Goal: Transaction & Acquisition: Purchase product/service

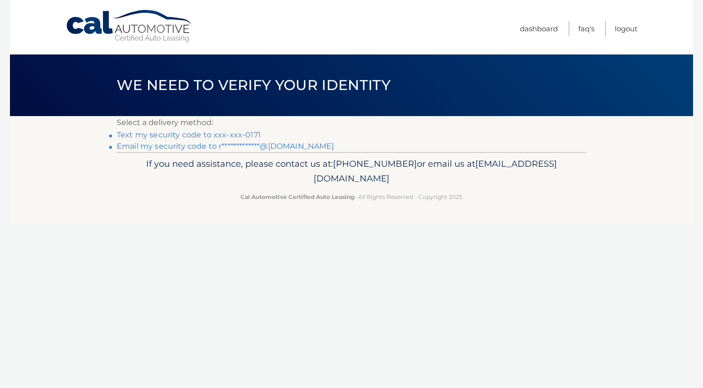
click at [199, 136] on link "Text my security code to xxx-xxx-0171" at bounding box center [189, 134] width 144 height 9
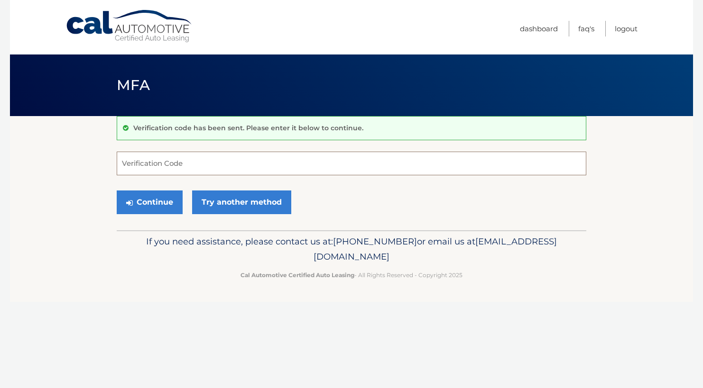
click at [159, 162] on input "Verification Code" at bounding box center [351, 164] width 469 height 24
type input "789618"
click at [140, 198] on button "Continue" at bounding box center [150, 203] width 66 height 24
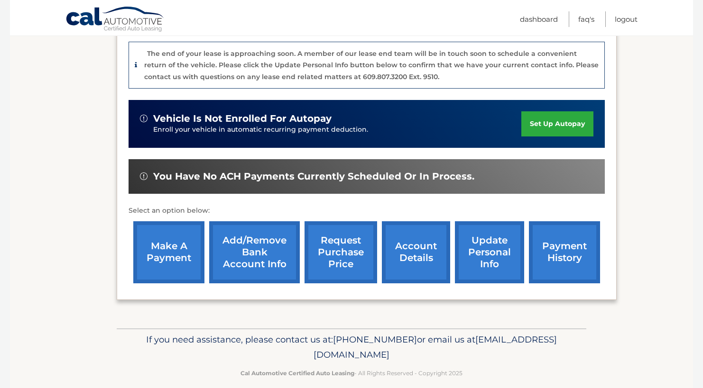
scroll to position [244, 0]
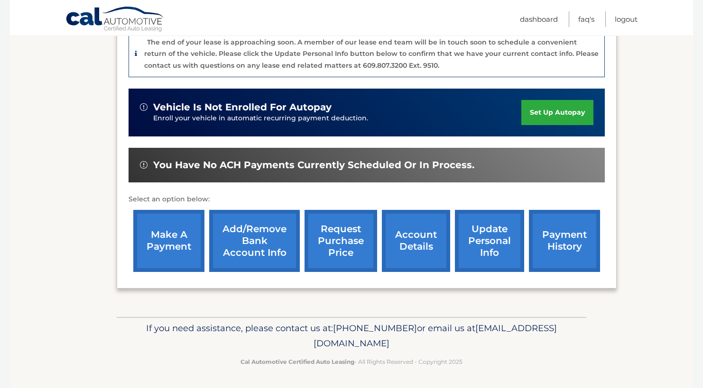
click at [172, 240] on link "make a payment" at bounding box center [168, 241] width 71 height 62
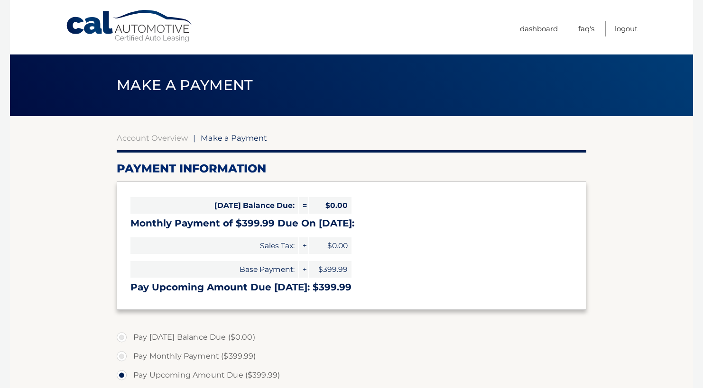
select select "NWQzZmE1NGQtNGIxMy00ODMyLWJkYjAtODA3ZWFmOWY0MDZl"
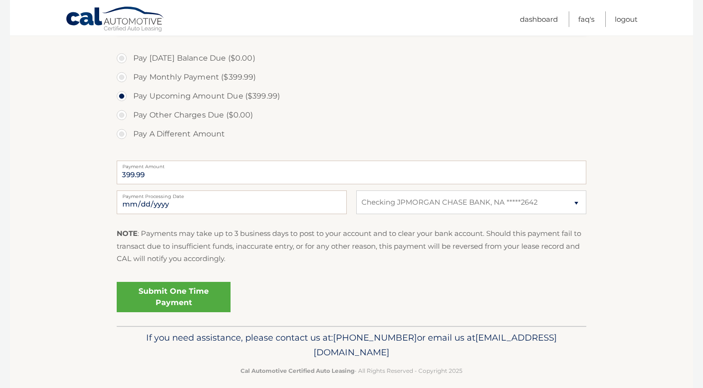
scroll to position [289, 0]
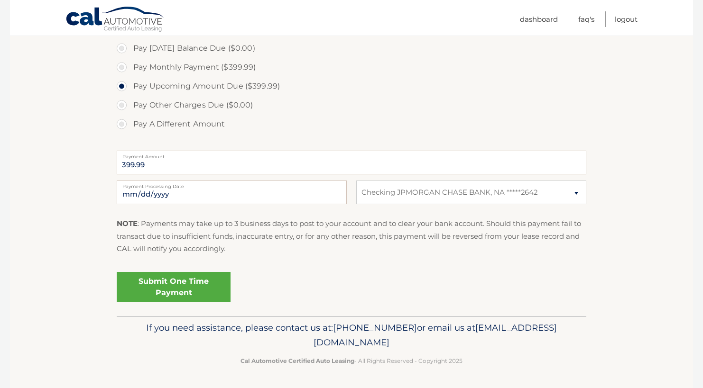
click at [189, 291] on link "Submit One Time Payment" at bounding box center [174, 287] width 114 height 30
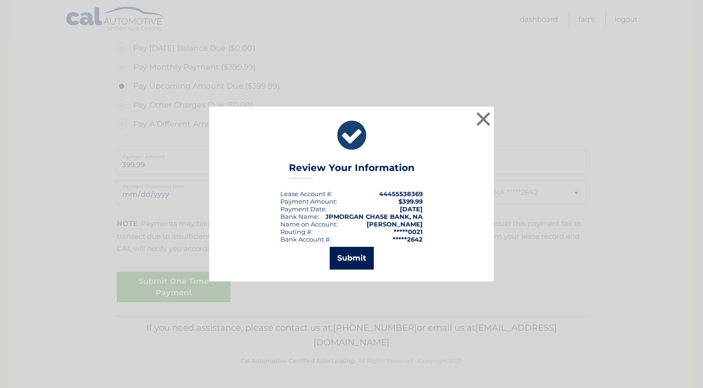
click at [365, 259] on button "Submit" at bounding box center [351, 258] width 44 height 23
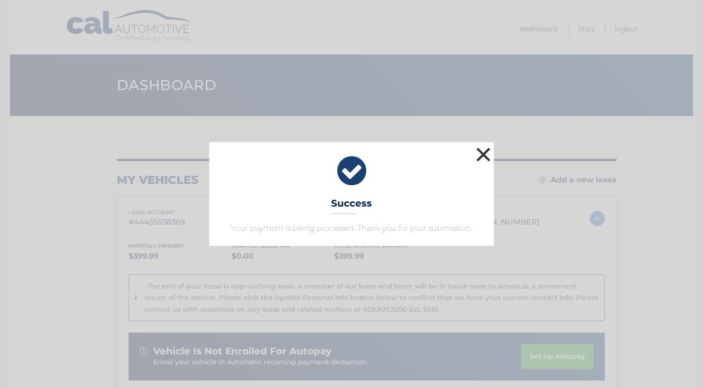
click at [484, 154] on button "×" at bounding box center [483, 154] width 19 height 19
